Goal: Information Seeking & Learning: Learn about a topic

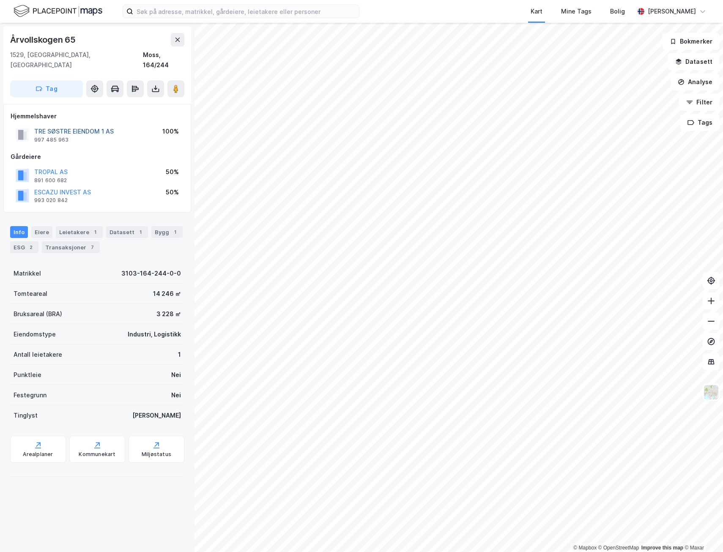
click at [0, 0] on button "TRE SØSTRE EIENDOM 1 AS" at bounding box center [0, 0] width 0 height 0
click at [351, 0] on html "Kart Mine Tags Bolig [PERSON_NAME] © Mapbox © OpenStreetMap Improve this map © …" at bounding box center [361, 276] width 723 height 552
click at [0, 0] on button "TROPAL AS" at bounding box center [0, 0] width 0 height 0
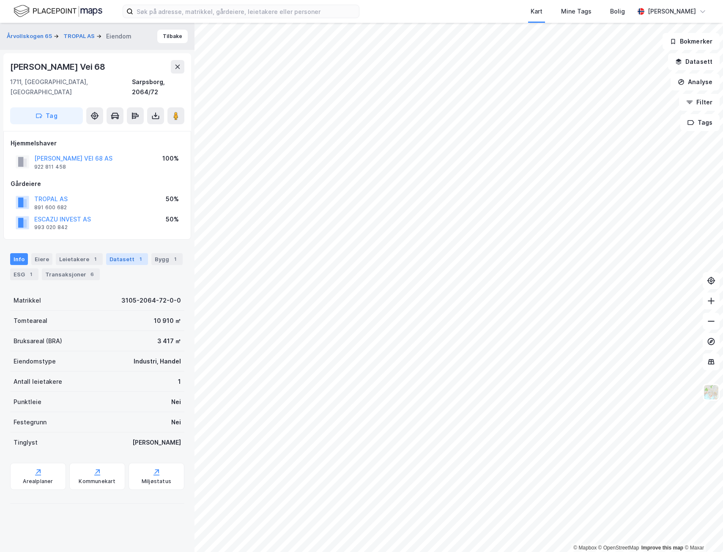
click at [136, 255] on div "1" at bounding box center [140, 259] width 8 height 8
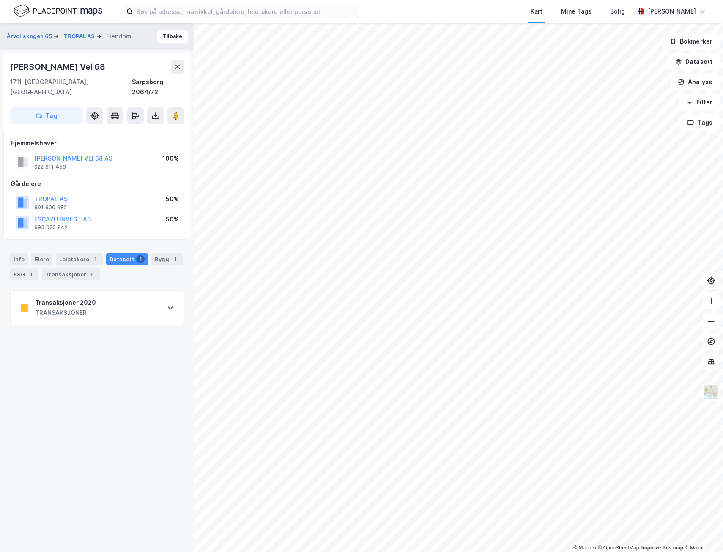
click at [136, 255] on div "1" at bounding box center [140, 259] width 8 height 8
click at [158, 253] on div "Bygg 1" at bounding box center [166, 259] width 31 height 12
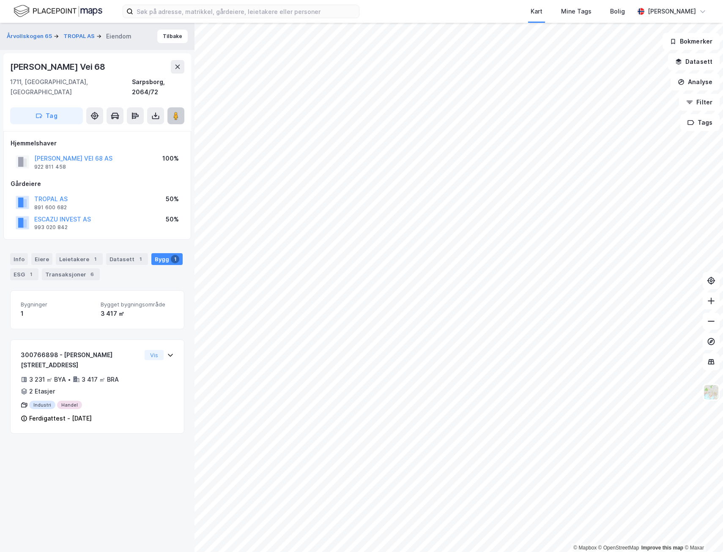
click at [171, 112] on button at bounding box center [175, 115] width 17 height 17
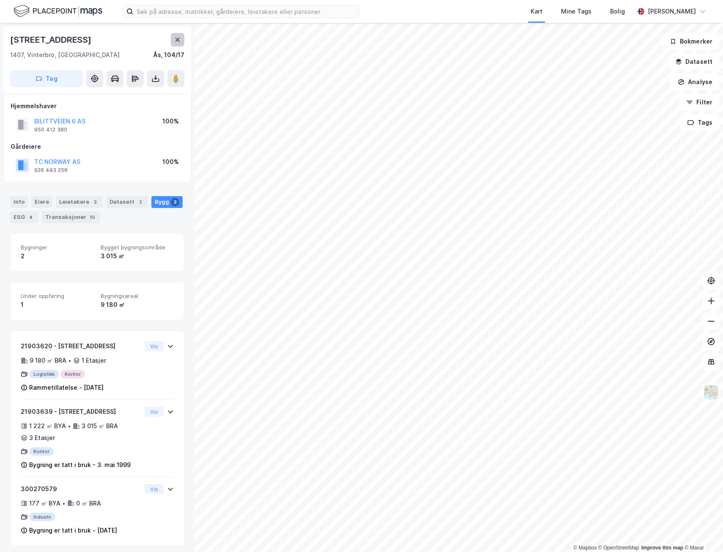
click at [174, 40] on button at bounding box center [178, 40] width 14 height 14
click at [176, 39] on icon at bounding box center [177, 39] width 7 height 7
click at [174, 44] on button at bounding box center [178, 40] width 14 height 14
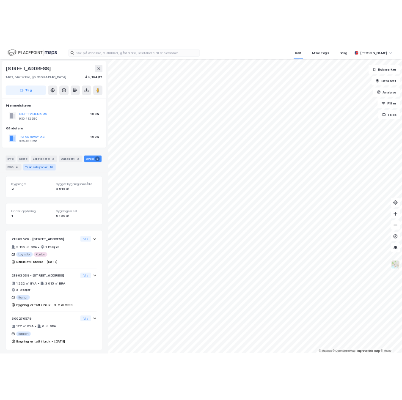
scroll to position [4, 0]
